Goal: Communication & Community: Share content

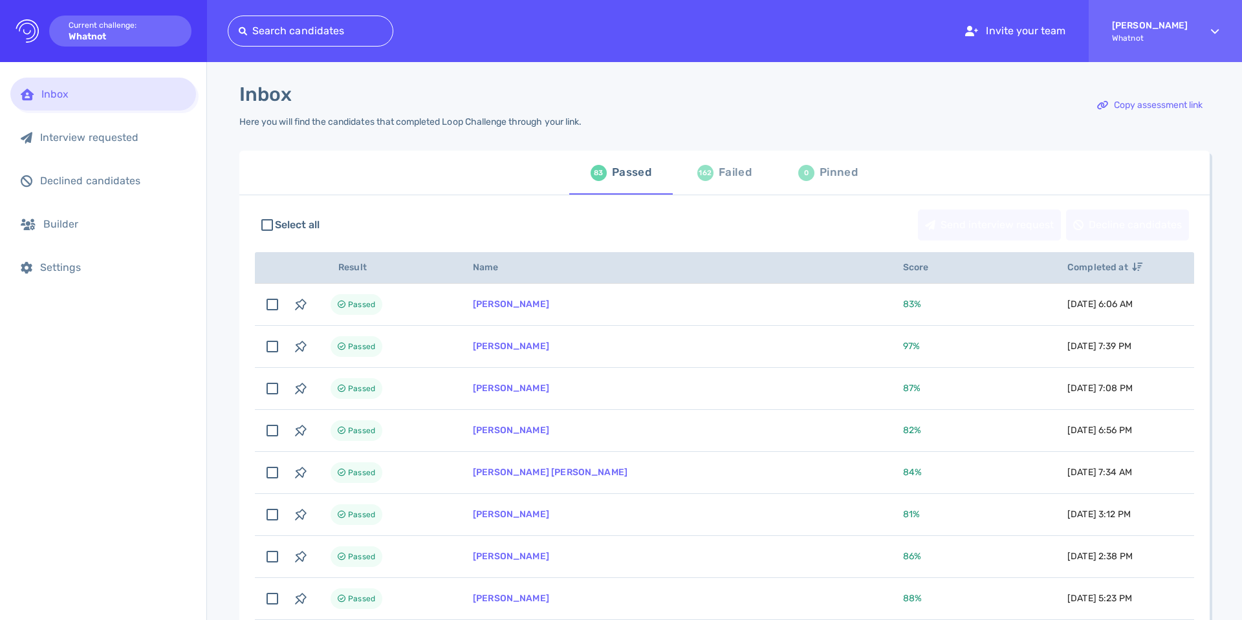
click at [697, 180] on div "162" at bounding box center [705, 173] width 16 height 16
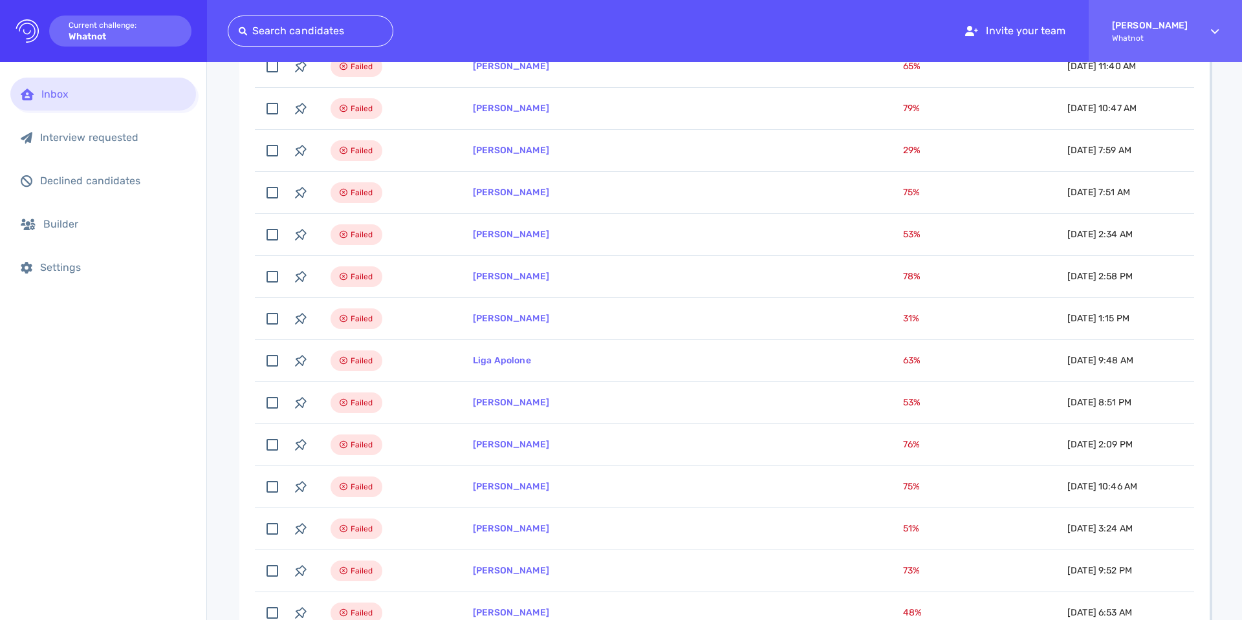
scroll to position [446, 0]
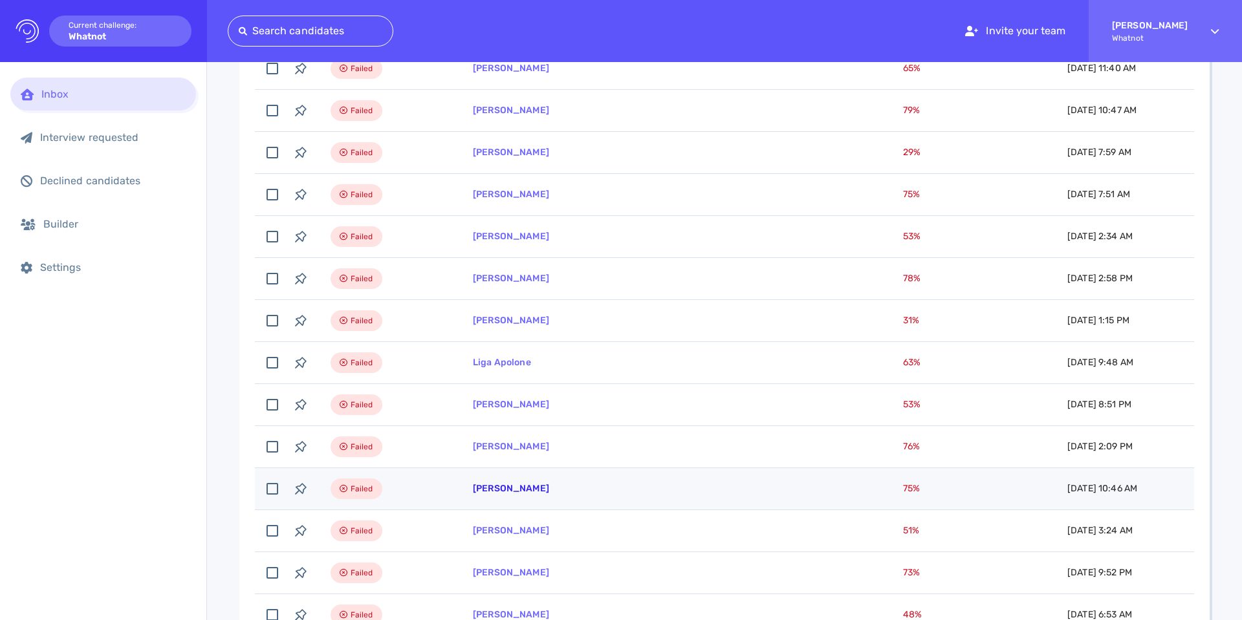
click at [492, 491] on link "[PERSON_NAME]" at bounding box center [511, 488] width 76 height 11
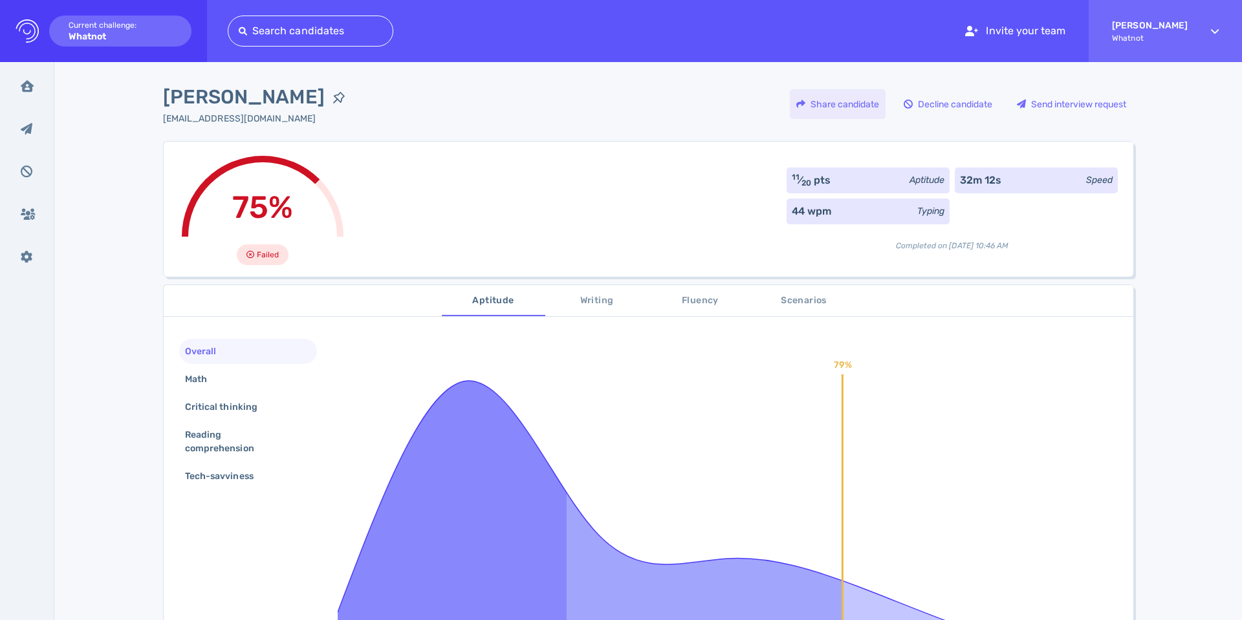
click at [821, 105] on div "Share candidate" at bounding box center [838, 104] width 96 height 30
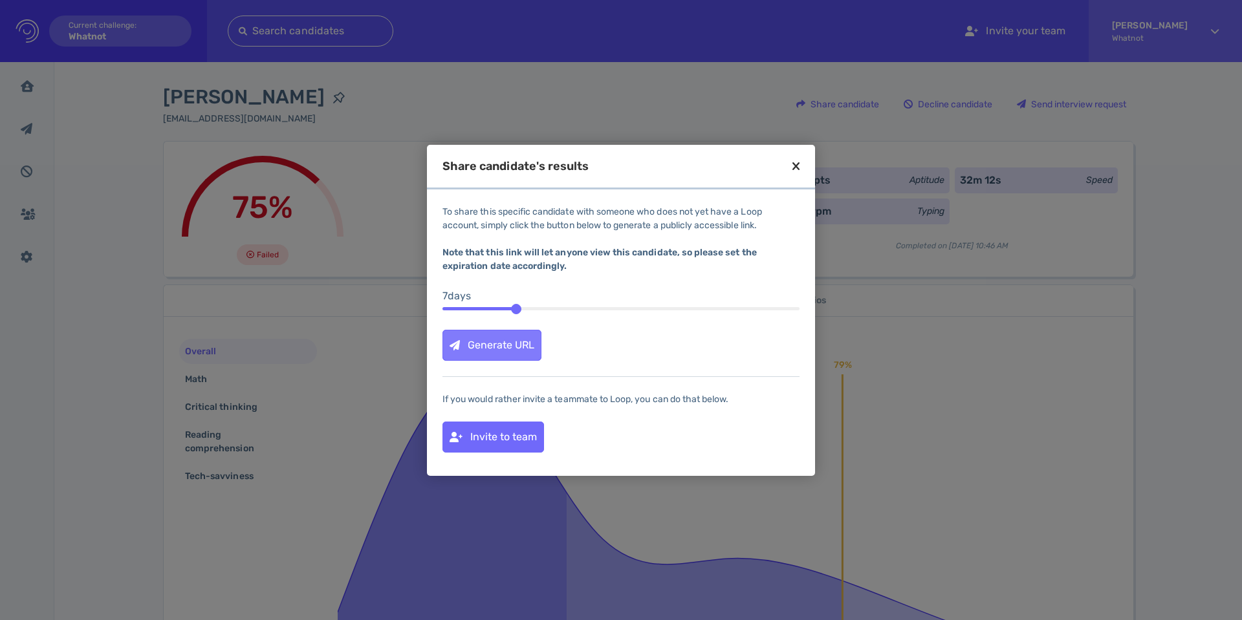
click at [511, 342] on div "Generate URL" at bounding box center [492, 346] width 98 height 30
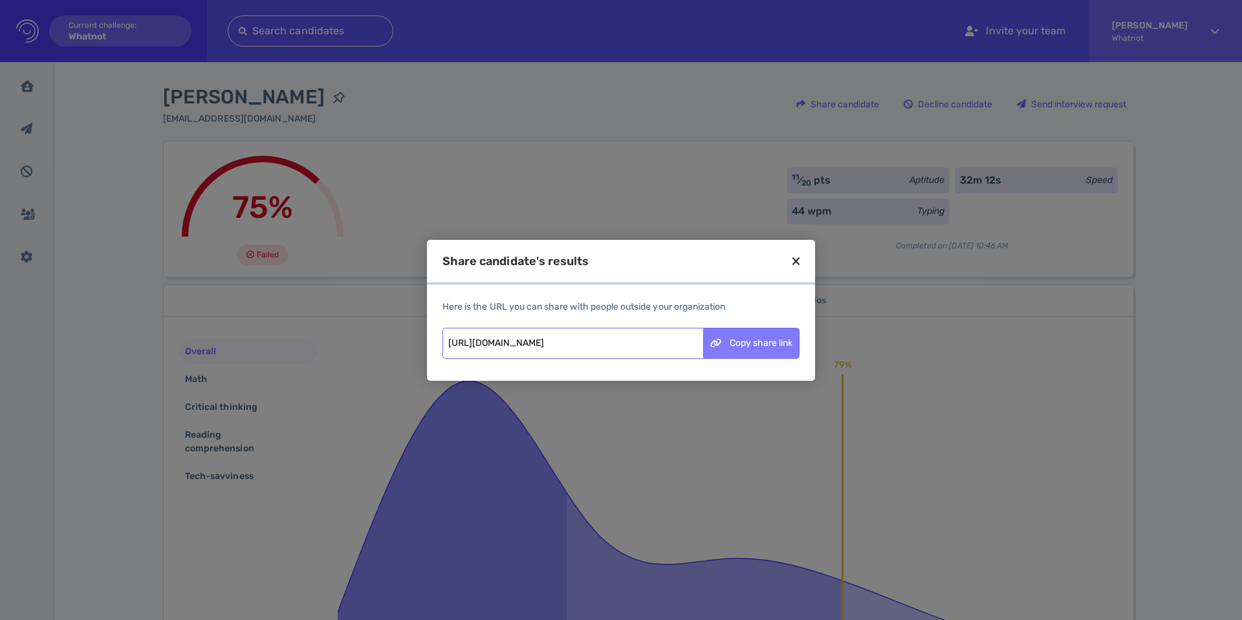
click at [747, 340] on div "Copy share link" at bounding box center [751, 344] width 95 height 30
click at [793, 261] on icon at bounding box center [796, 262] width 7 height 12
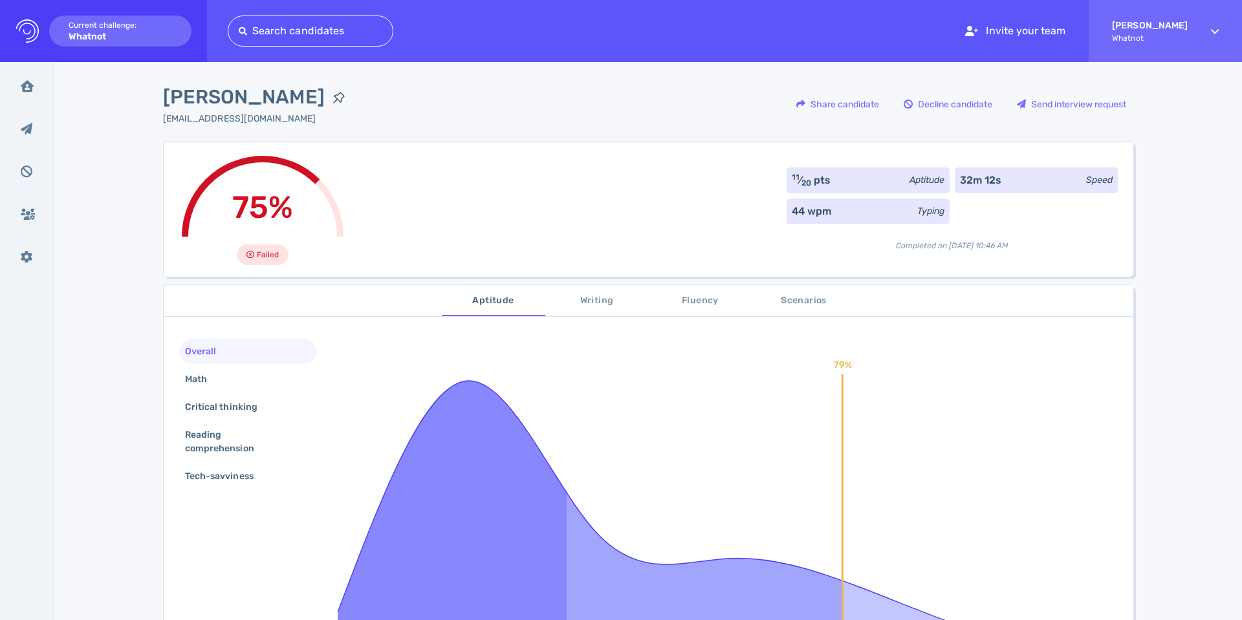
click at [690, 302] on span "Fluency" at bounding box center [701, 301] width 88 height 16
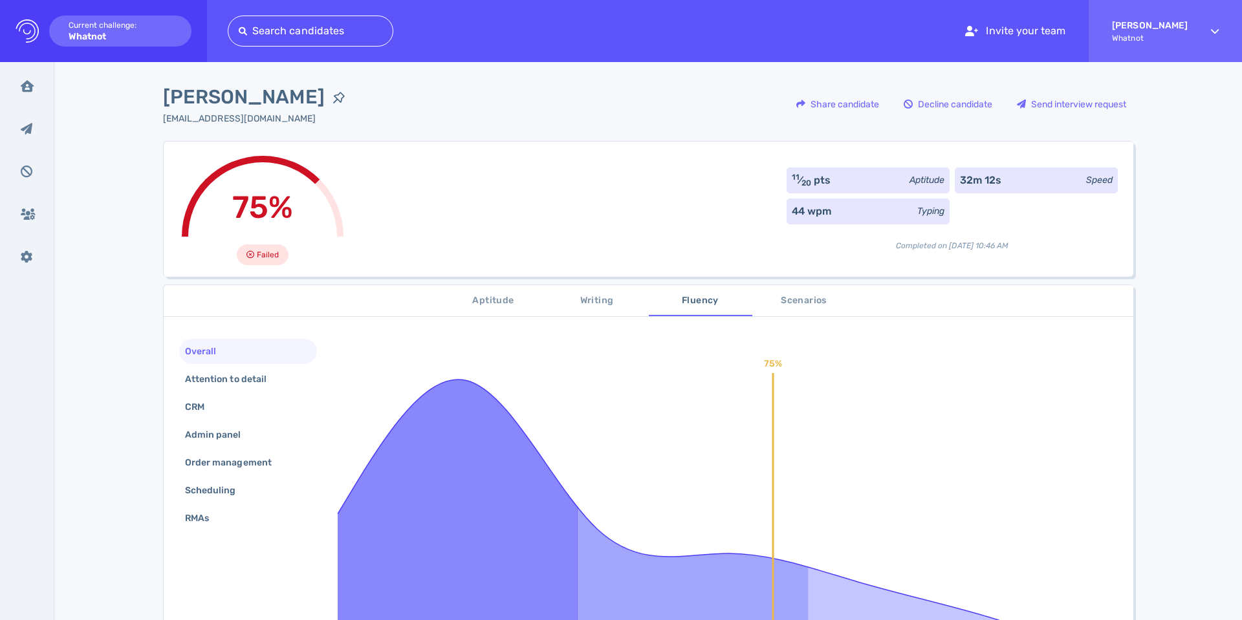
click at [485, 302] on span "Aptitude" at bounding box center [494, 301] width 88 height 16
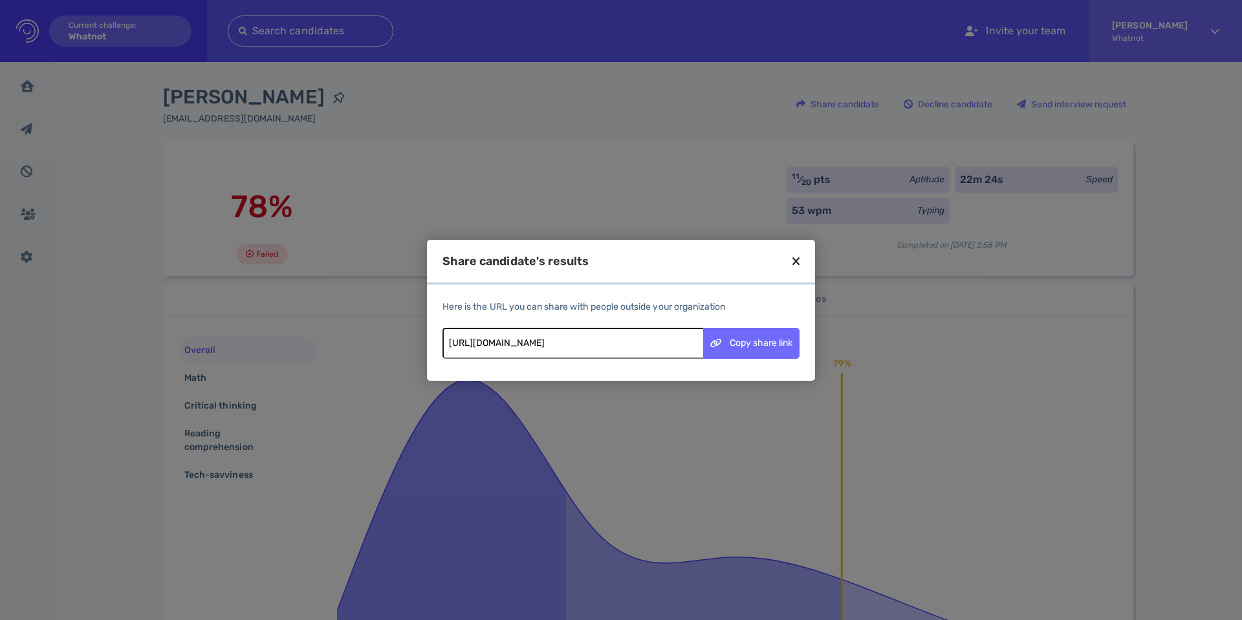
click at [794, 261] on icon at bounding box center [796, 262] width 7 height 12
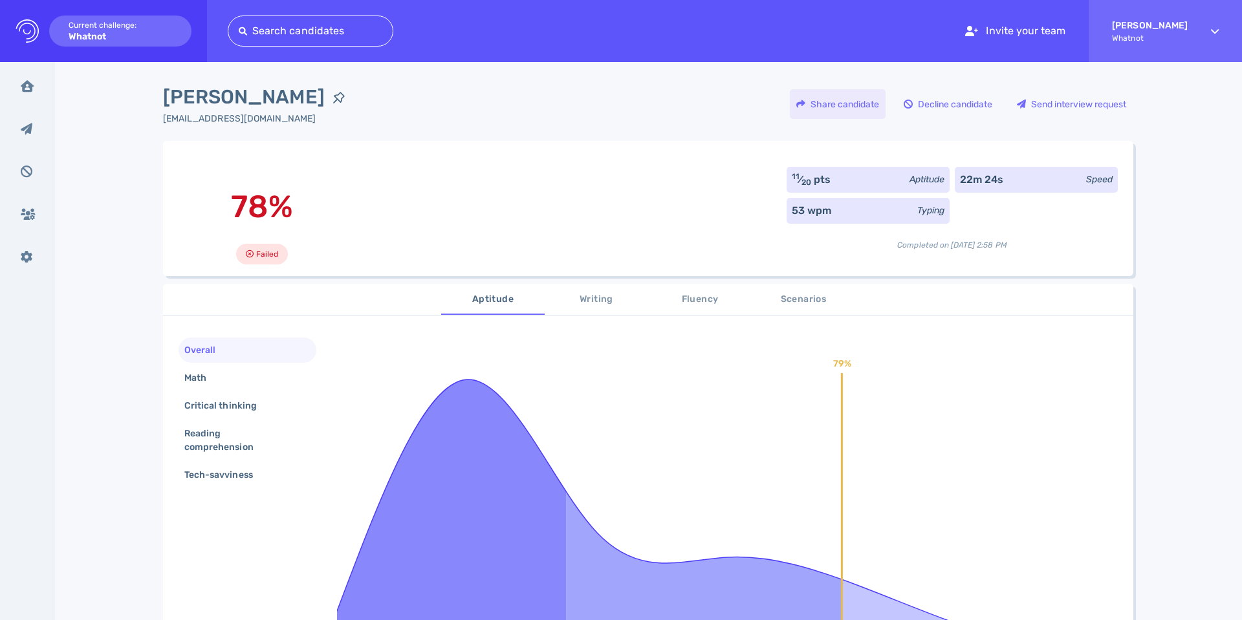
click at [791, 111] on div "Share candidate" at bounding box center [838, 104] width 96 height 30
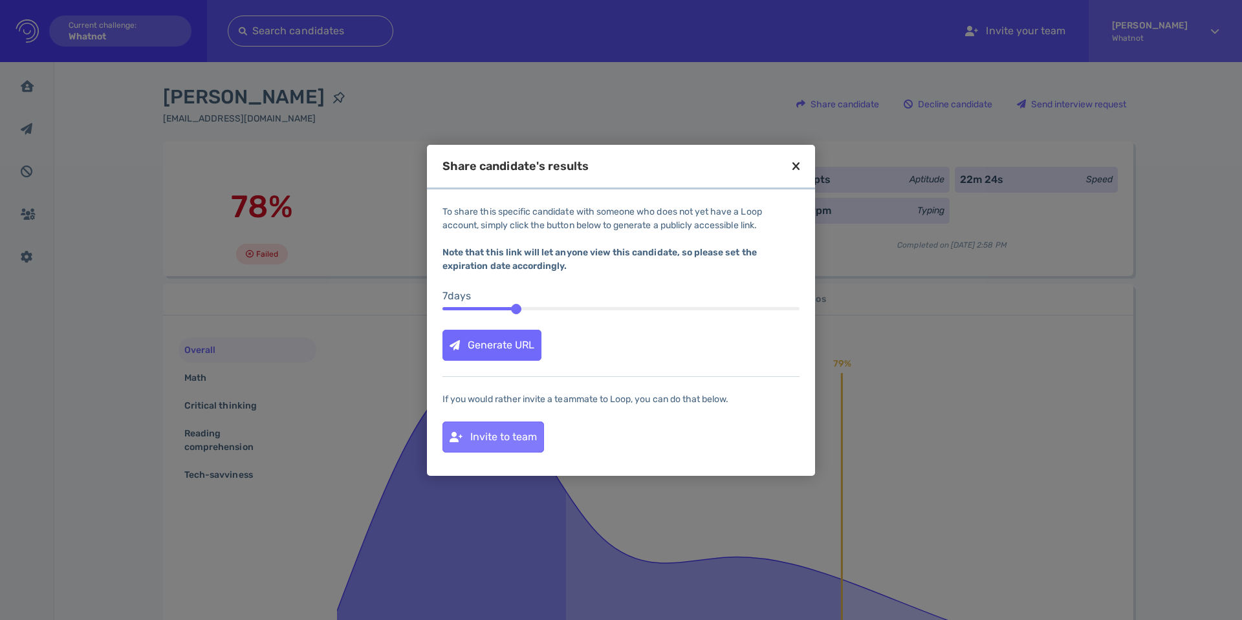
click at [523, 437] on div "Invite to team" at bounding box center [493, 437] width 100 height 30
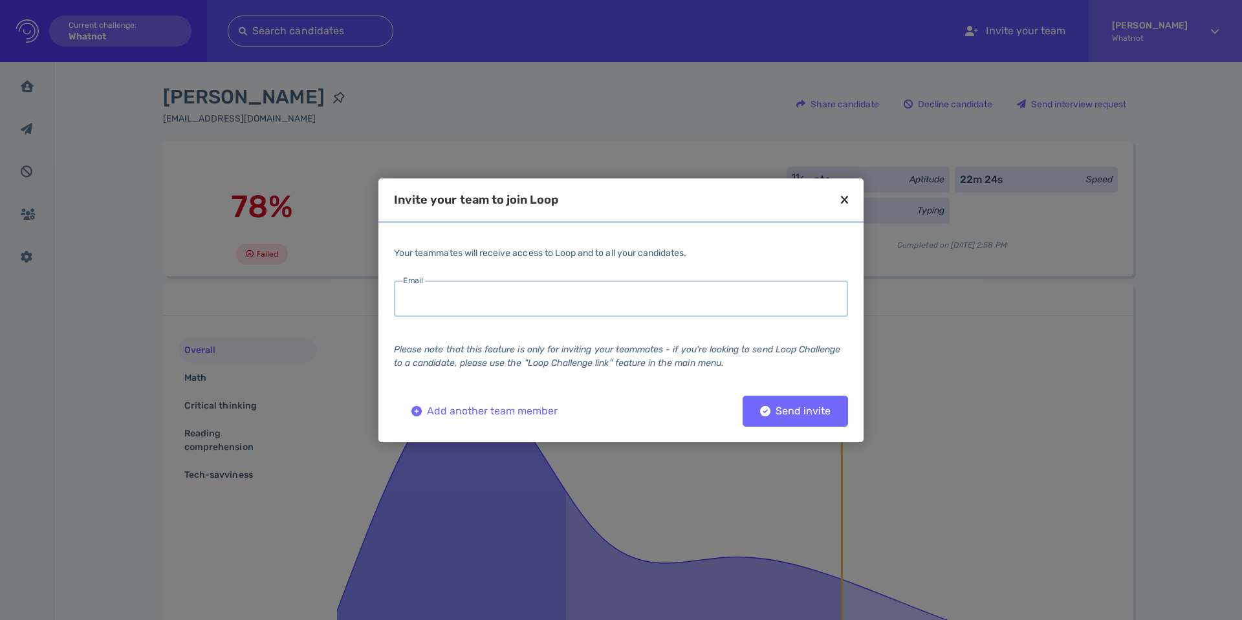
click at [430, 293] on input "email" at bounding box center [621, 299] width 454 height 36
type input "nicolette.franklin@whatnot.com"
click at [781, 410] on div "Send invite" at bounding box center [795, 411] width 83 height 9
click at [850, 202] on div "Invite your team to join Loop" at bounding box center [620, 208] width 485 height 29
click at [844, 201] on icon at bounding box center [844, 200] width 7 height 12
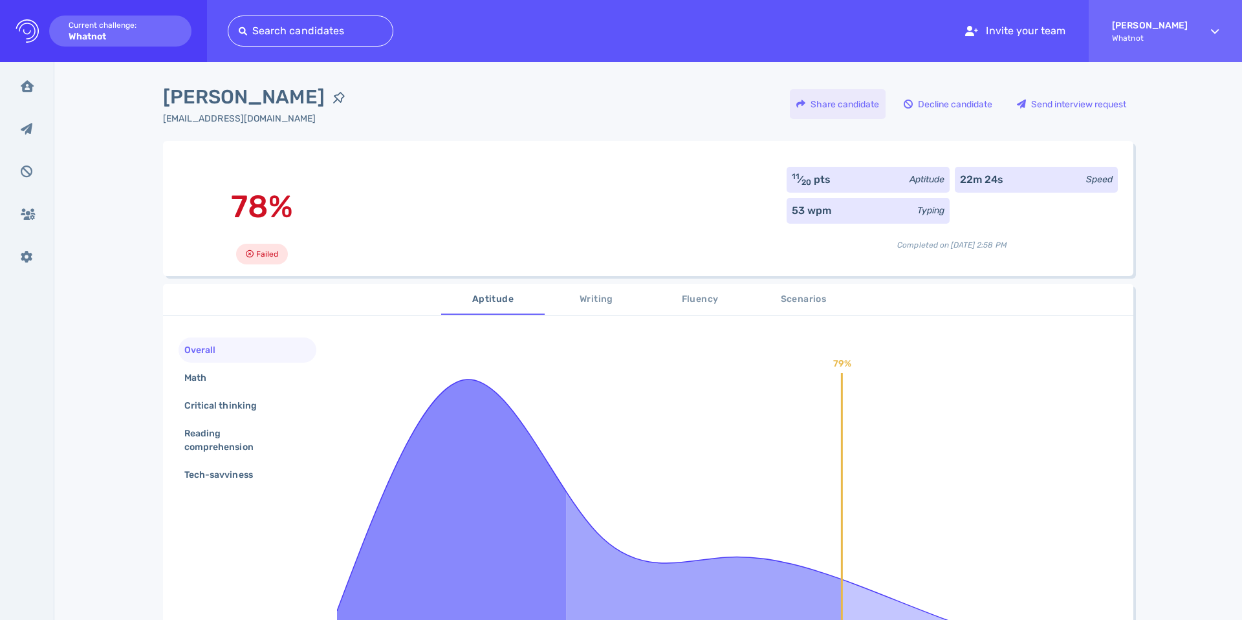
click at [816, 107] on div "Share candidate" at bounding box center [838, 104] width 96 height 30
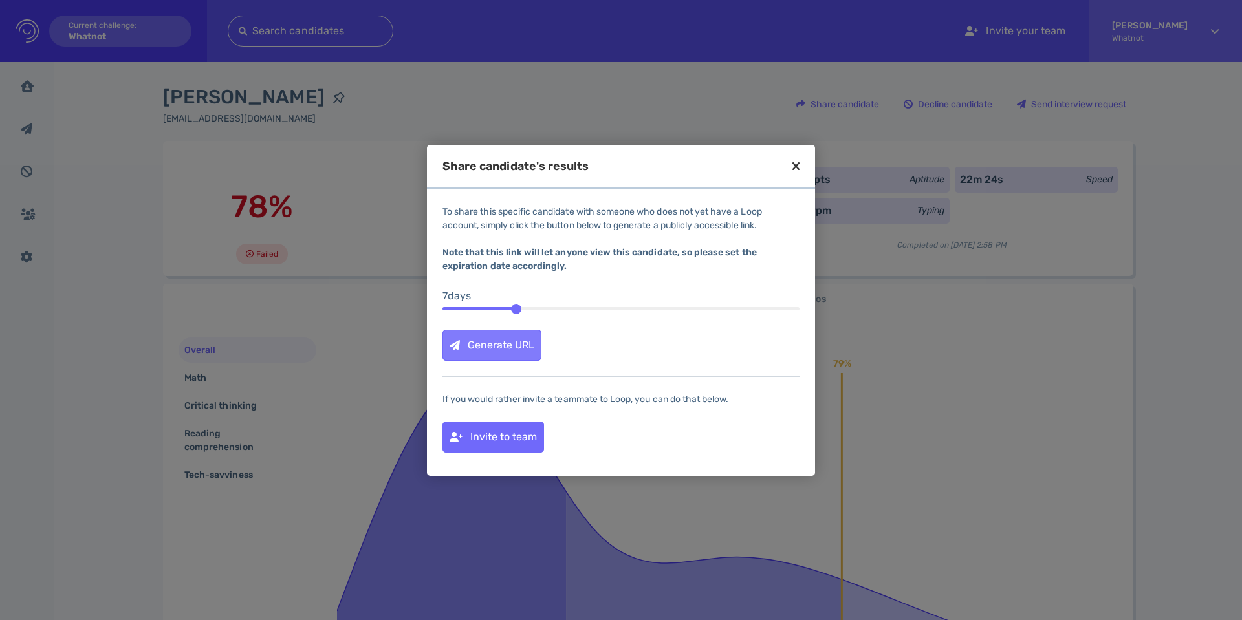
click at [500, 342] on div "Generate URL" at bounding box center [492, 346] width 98 height 30
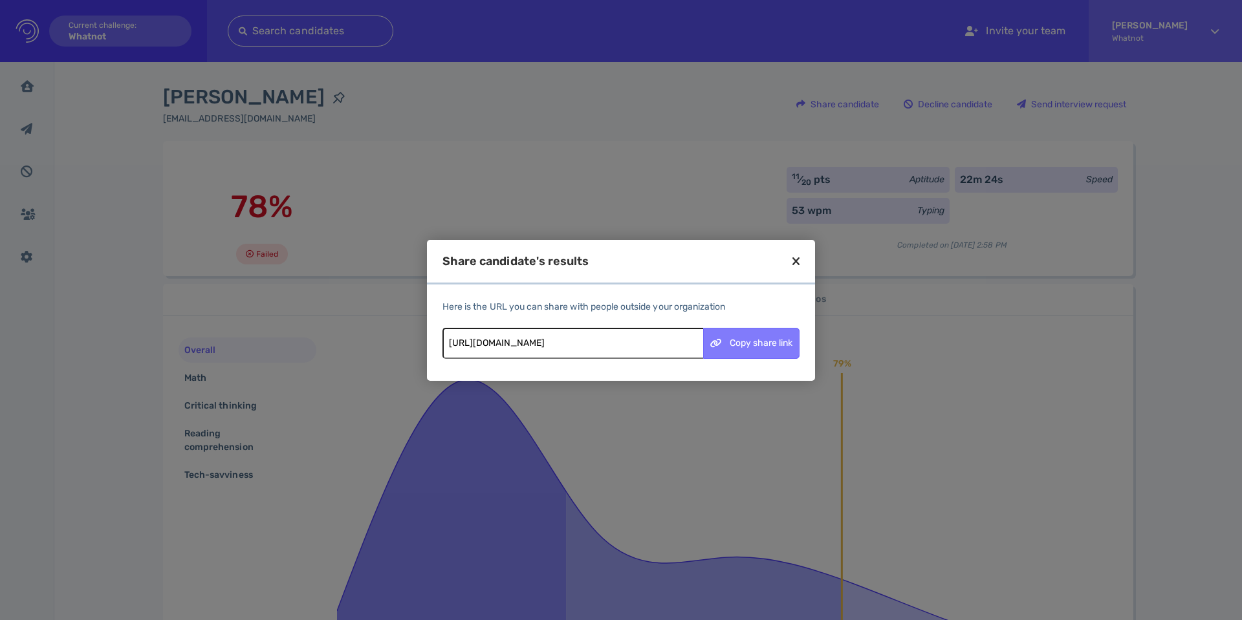
click at [725, 344] on div "Copy share link" at bounding box center [751, 344] width 95 height 30
